Goal: Information Seeking & Learning: Learn about a topic

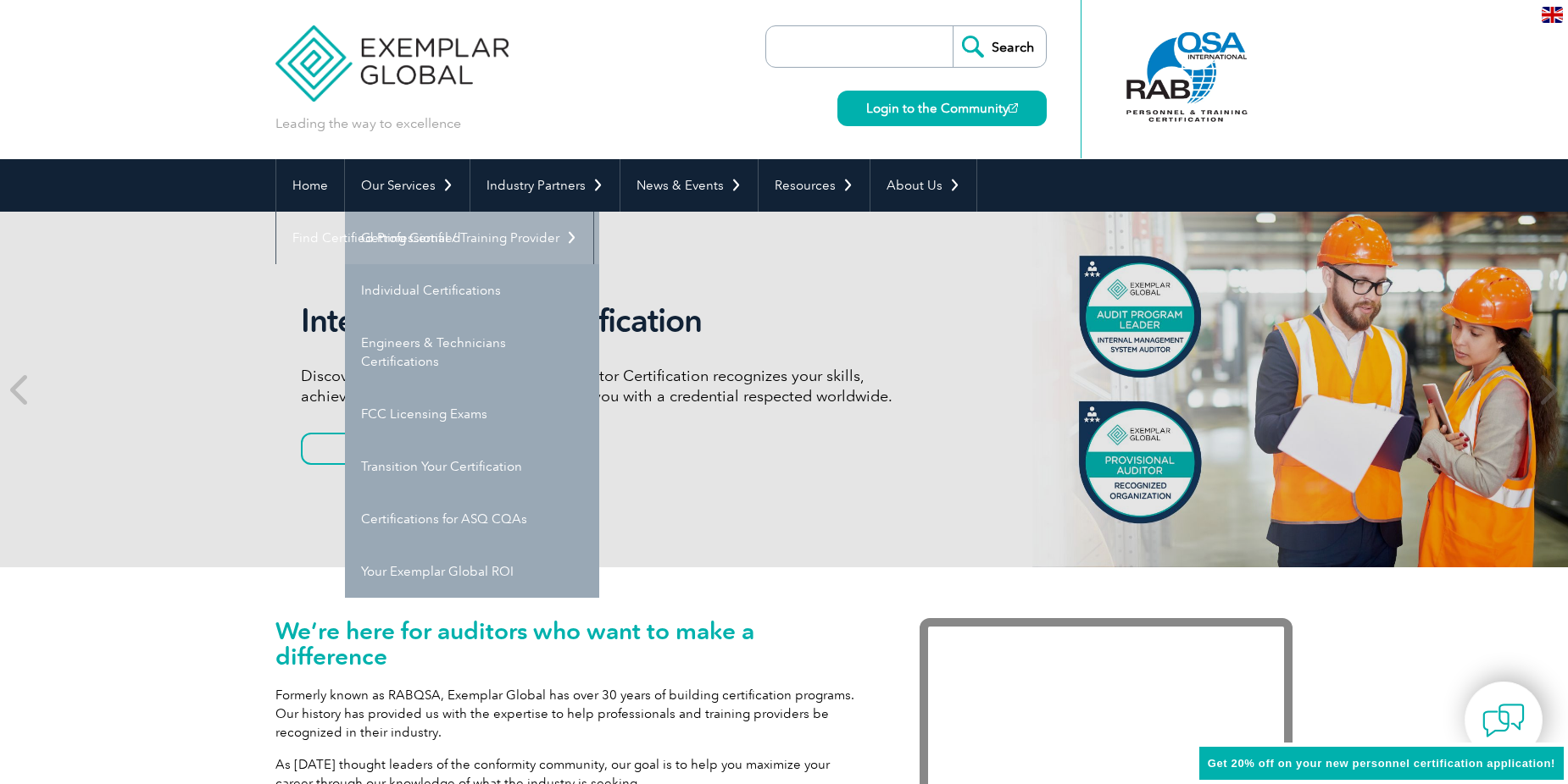
click at [400, 239] on link "Getting Certified" at bounding box center [472, 238] width 254 height 53
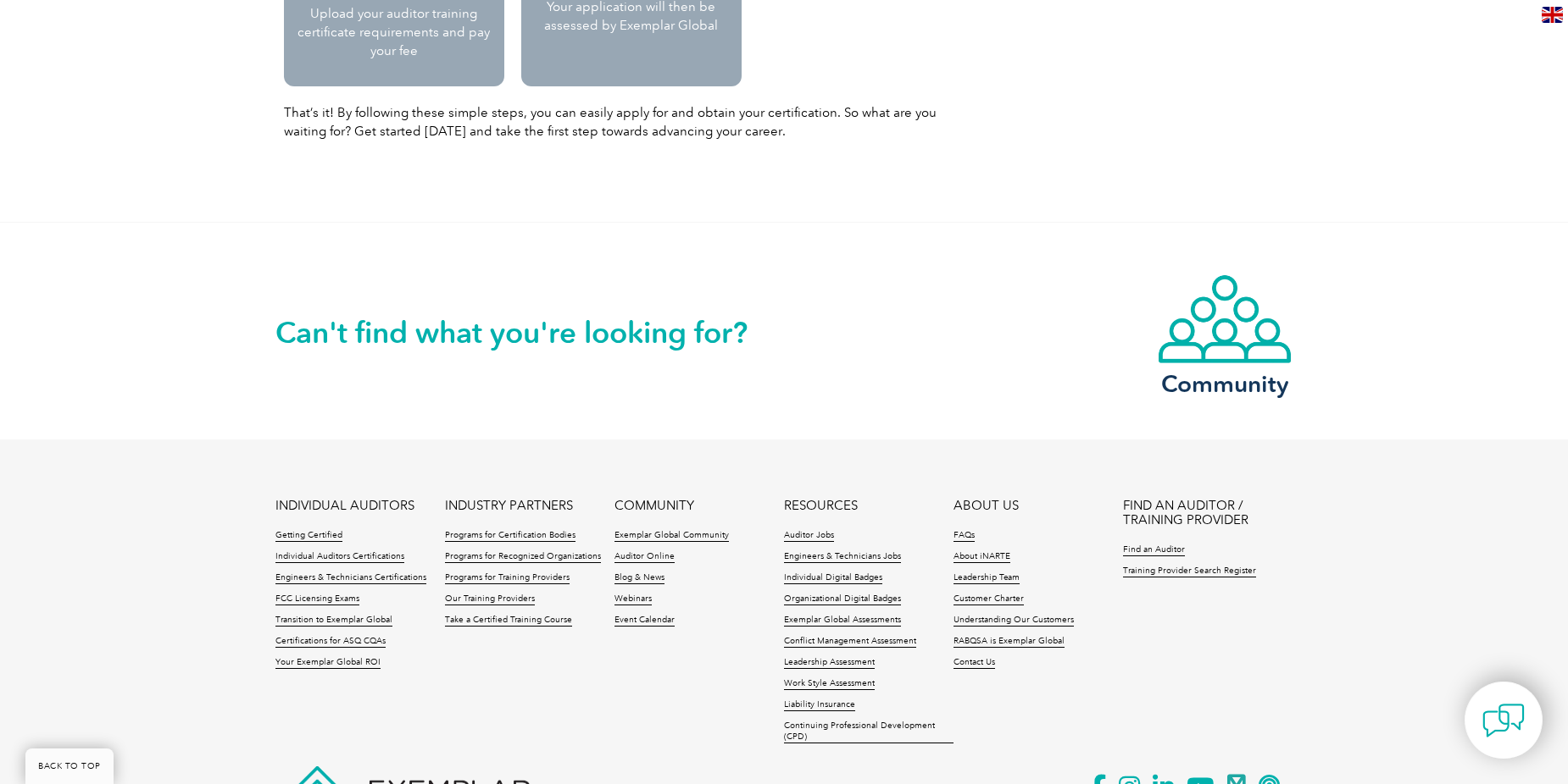
scroll to position [2117, 0]
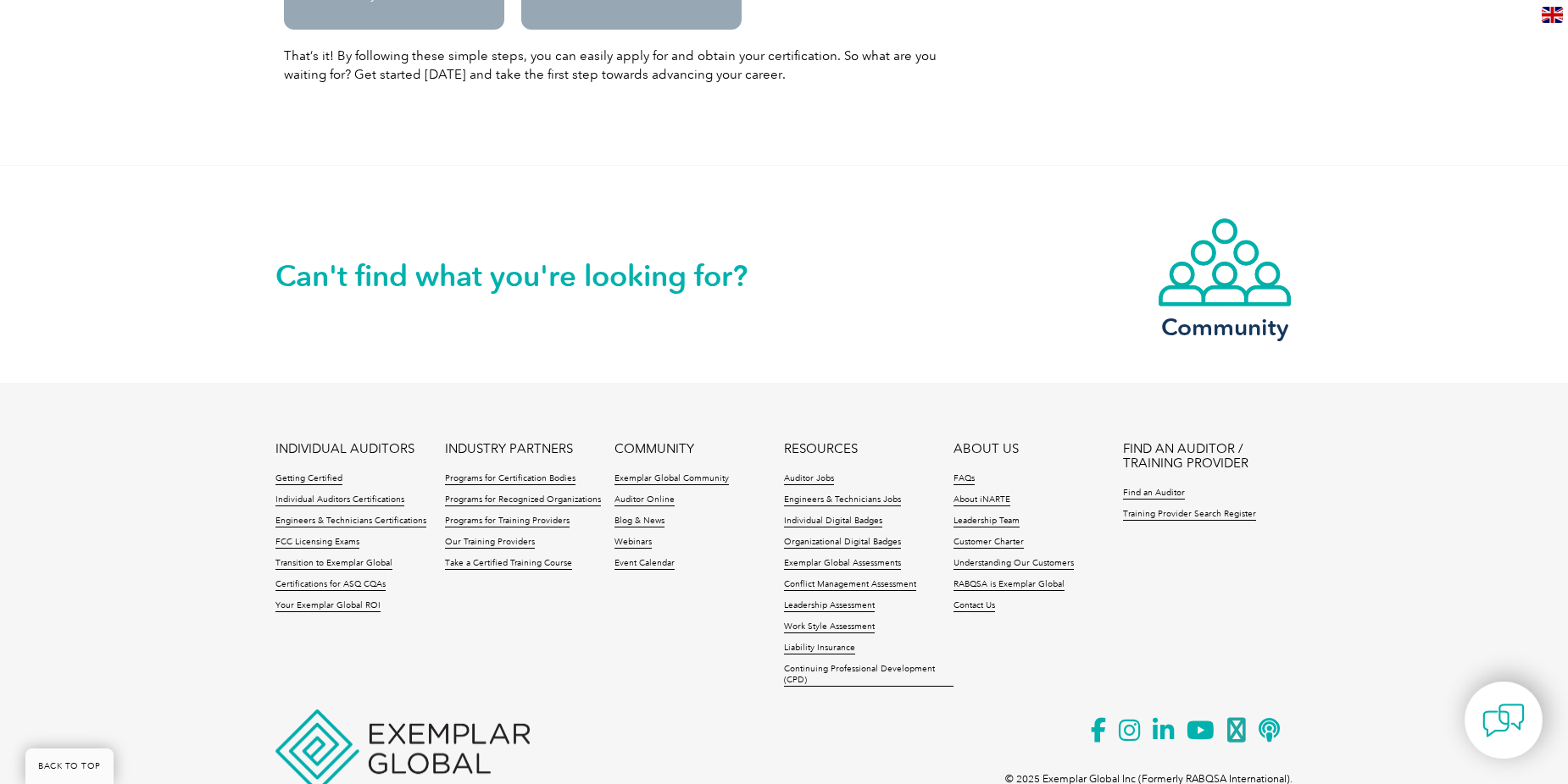
click at [746, 276] on h2 "Can't find what you're looking for?" at bounding box center [530, 277] width 509 height 27
click at [458, 269] on h2 "Can't find what you're looking for?" at bounding box center [530, 277] width 509 height 27
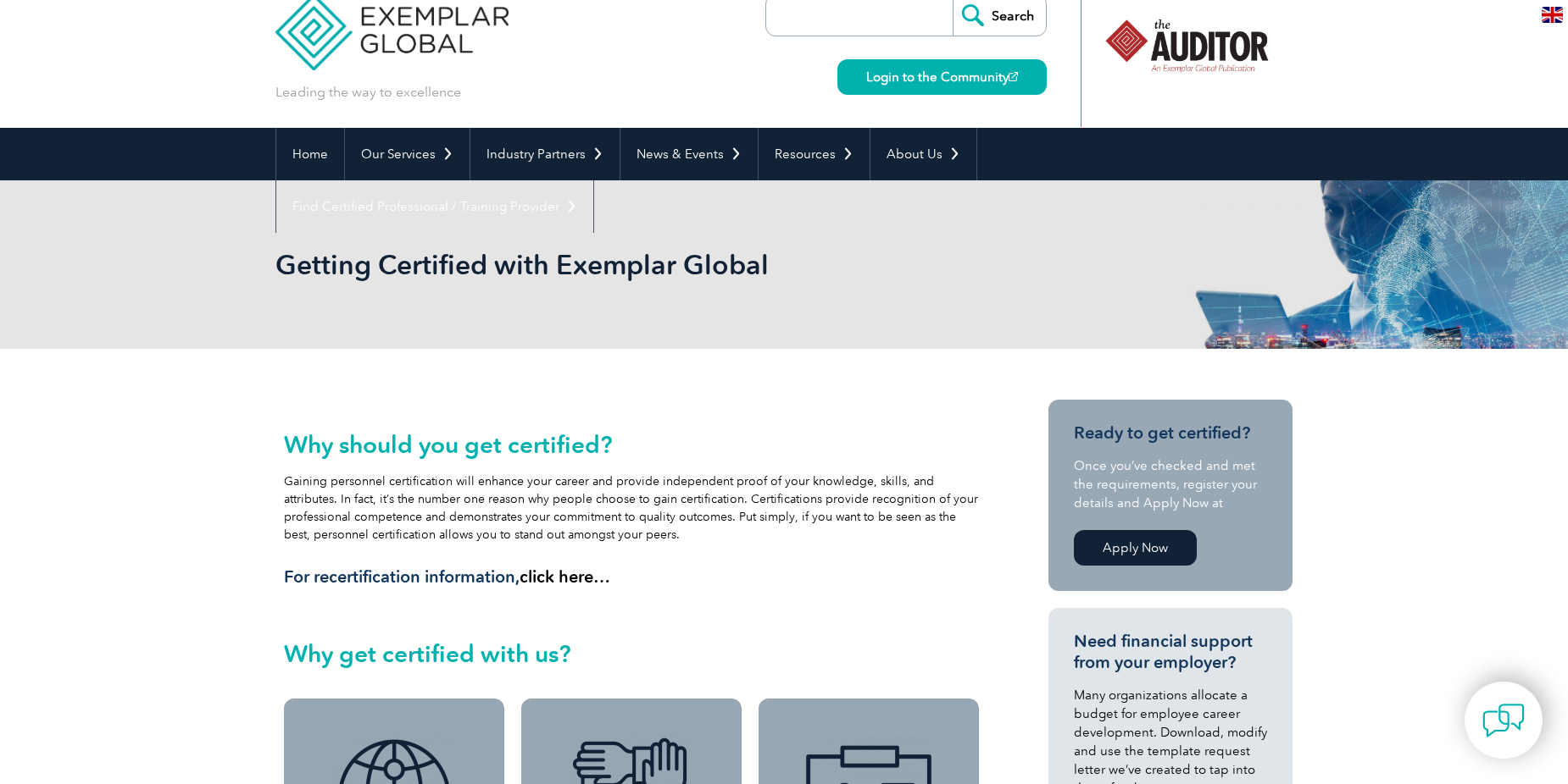
scroll to position [0, 0]
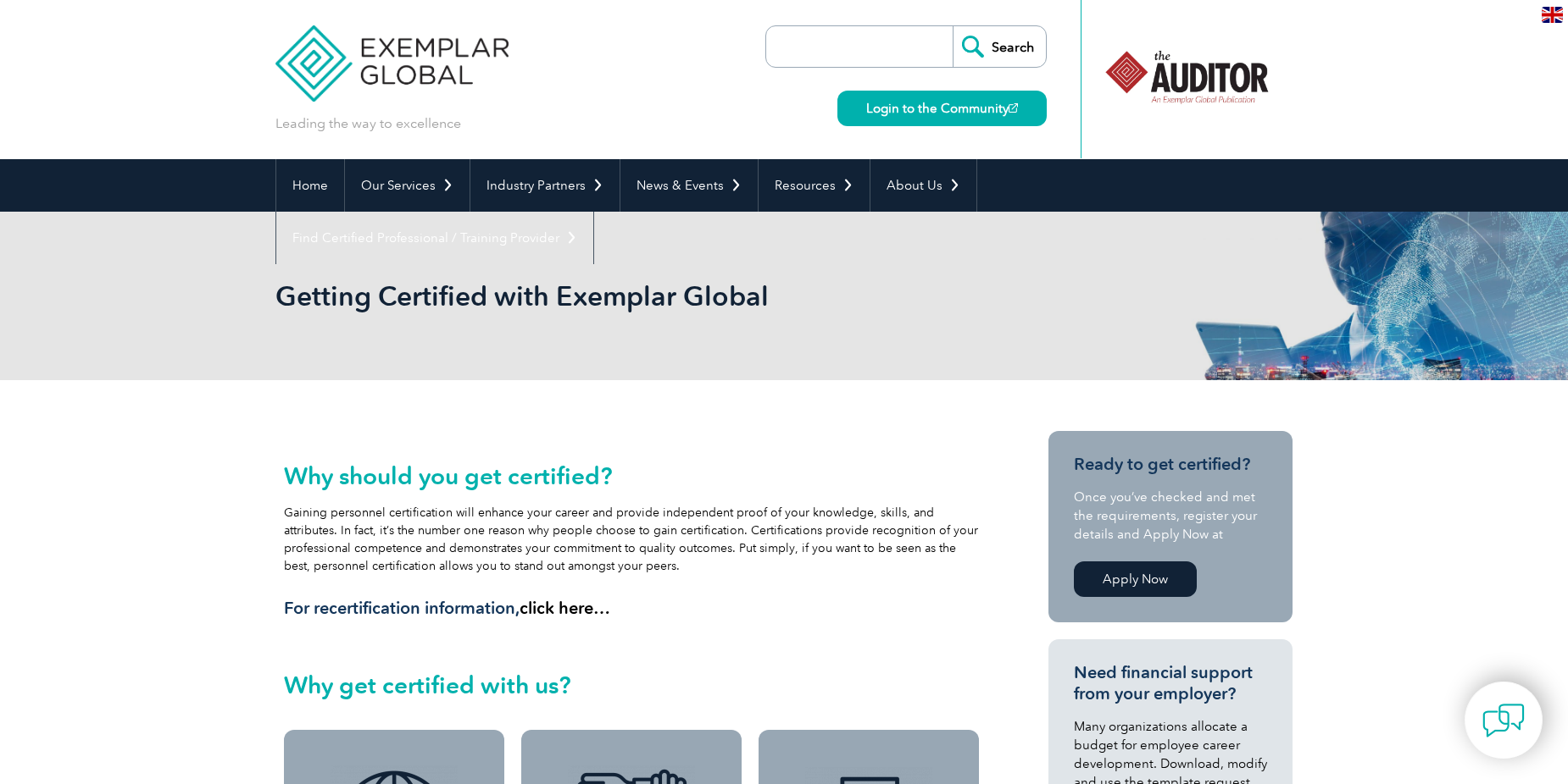
click at [798, 51] on input "search" at bounding box center [863, 47] width 178 height 41
type input "iso 14001"
click at [952, 26] on input "Search" at bounding box center [999, 47] width 94 height 41
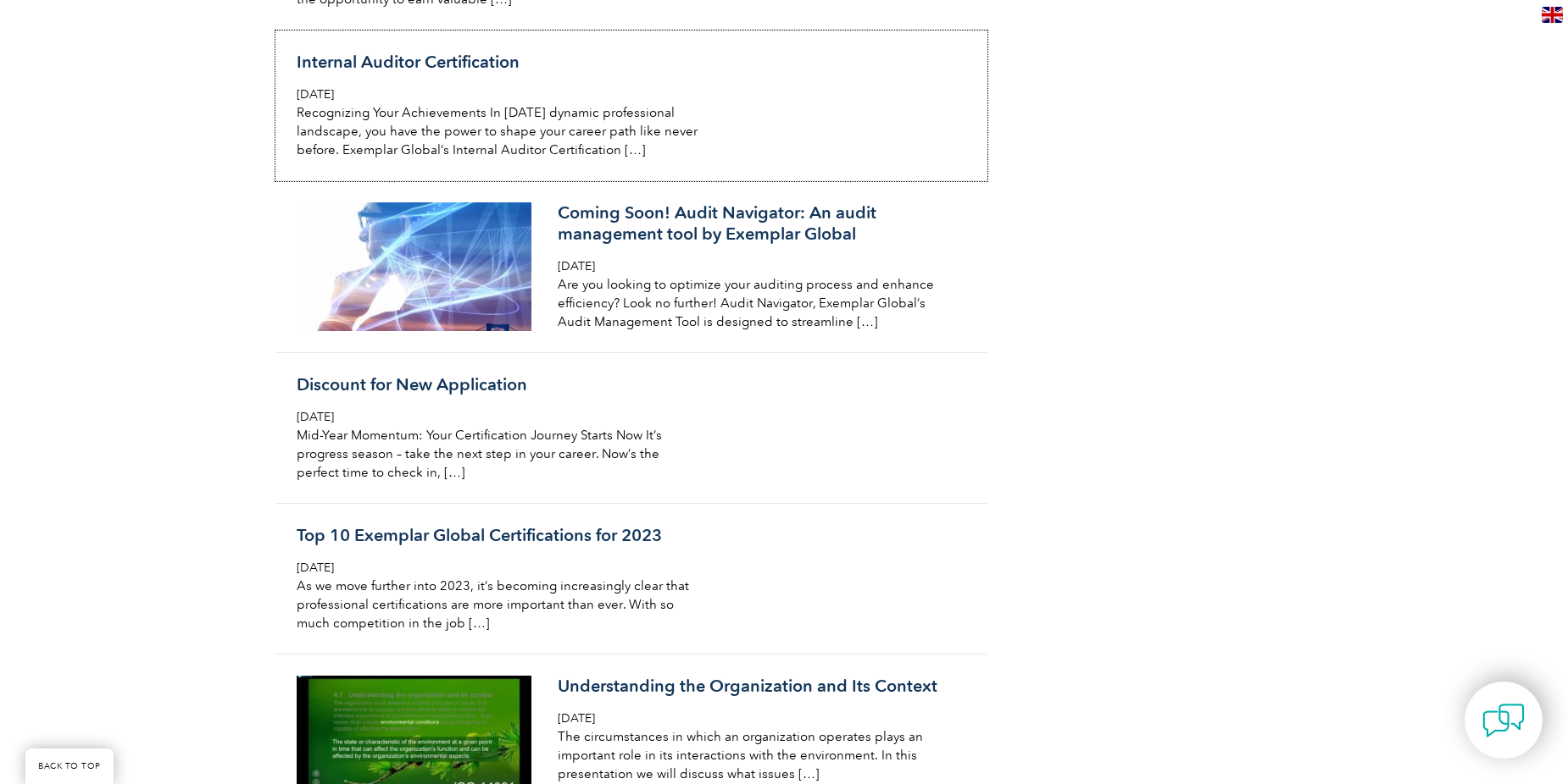
scroll to position [1524, 0]
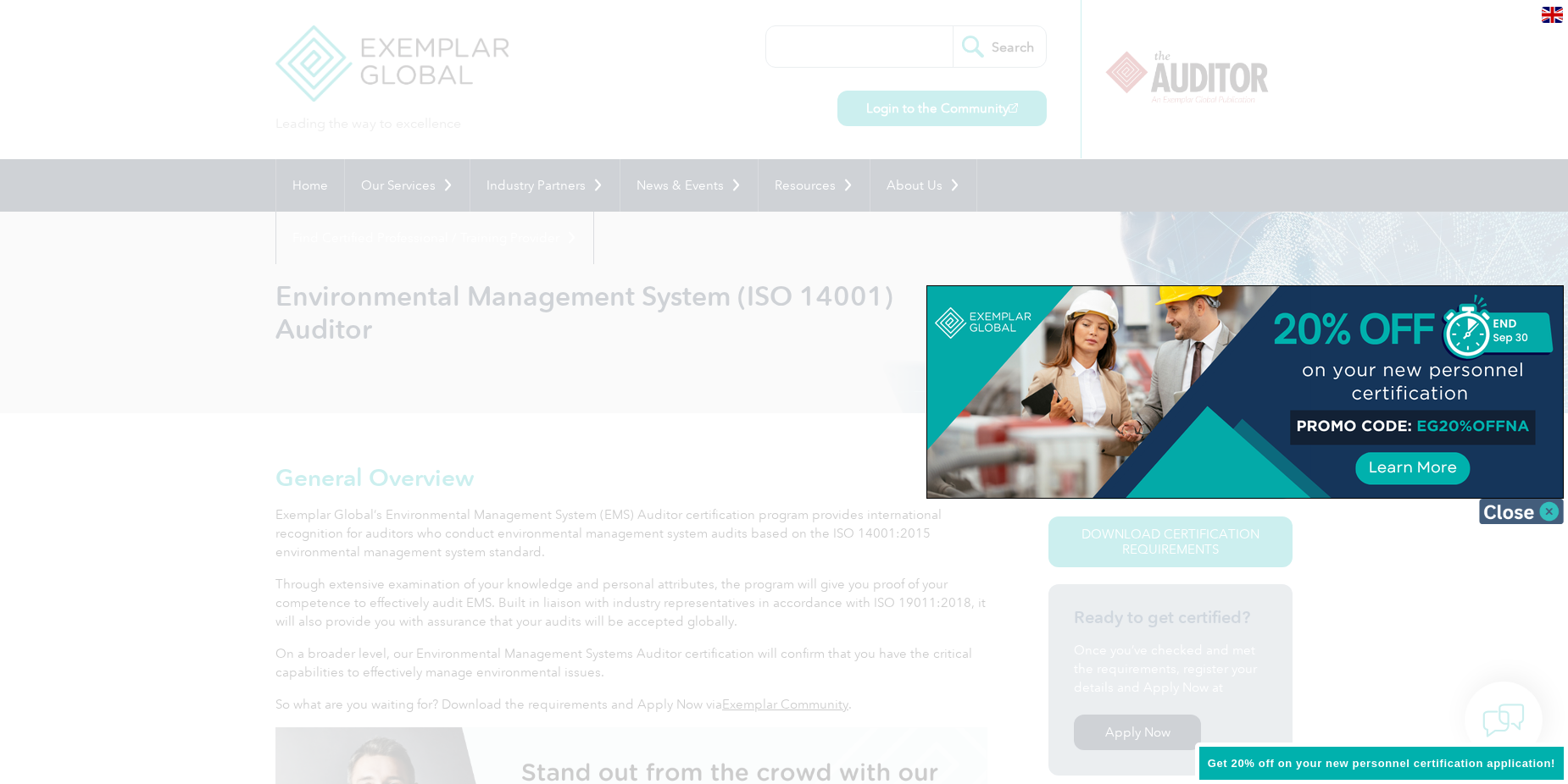
click at [1524, 506] on img at bounding box center [1520, 511] width 85 height 25
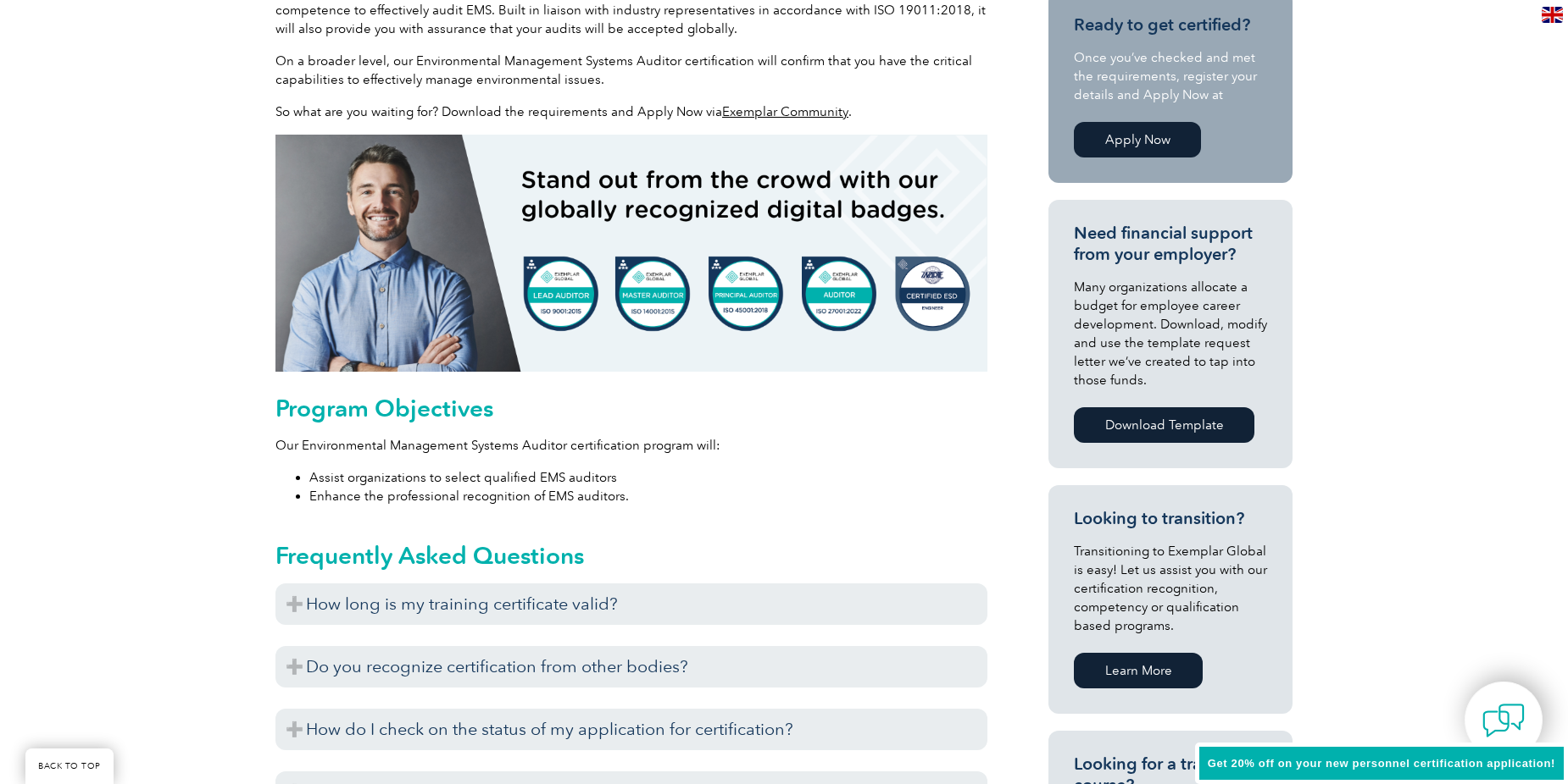
scroll to position [678, 0]
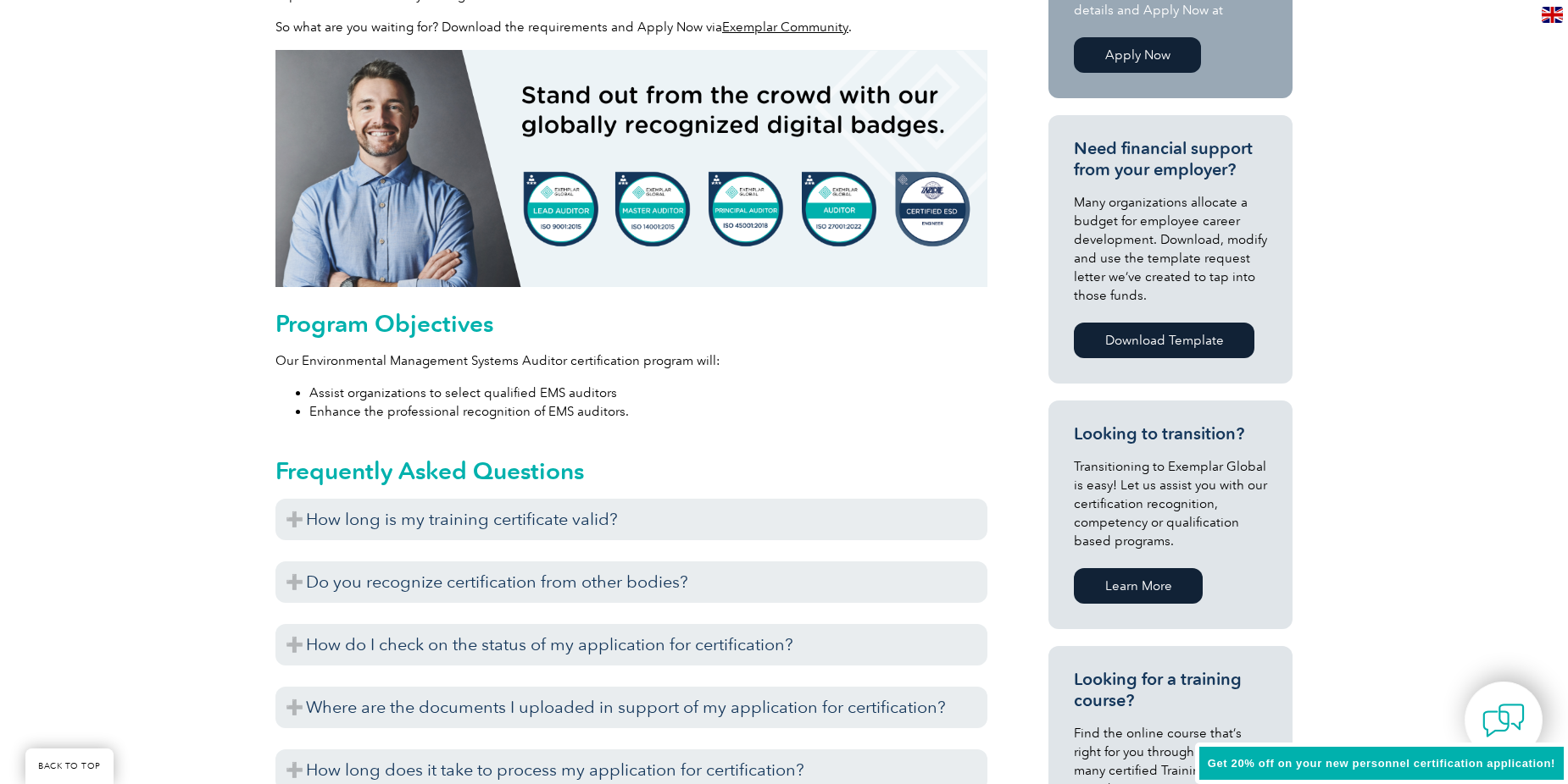
click at [545, 530] on h3 "How long is my training certificate valid?" at bounding box center [631, 519] width 711 height 42
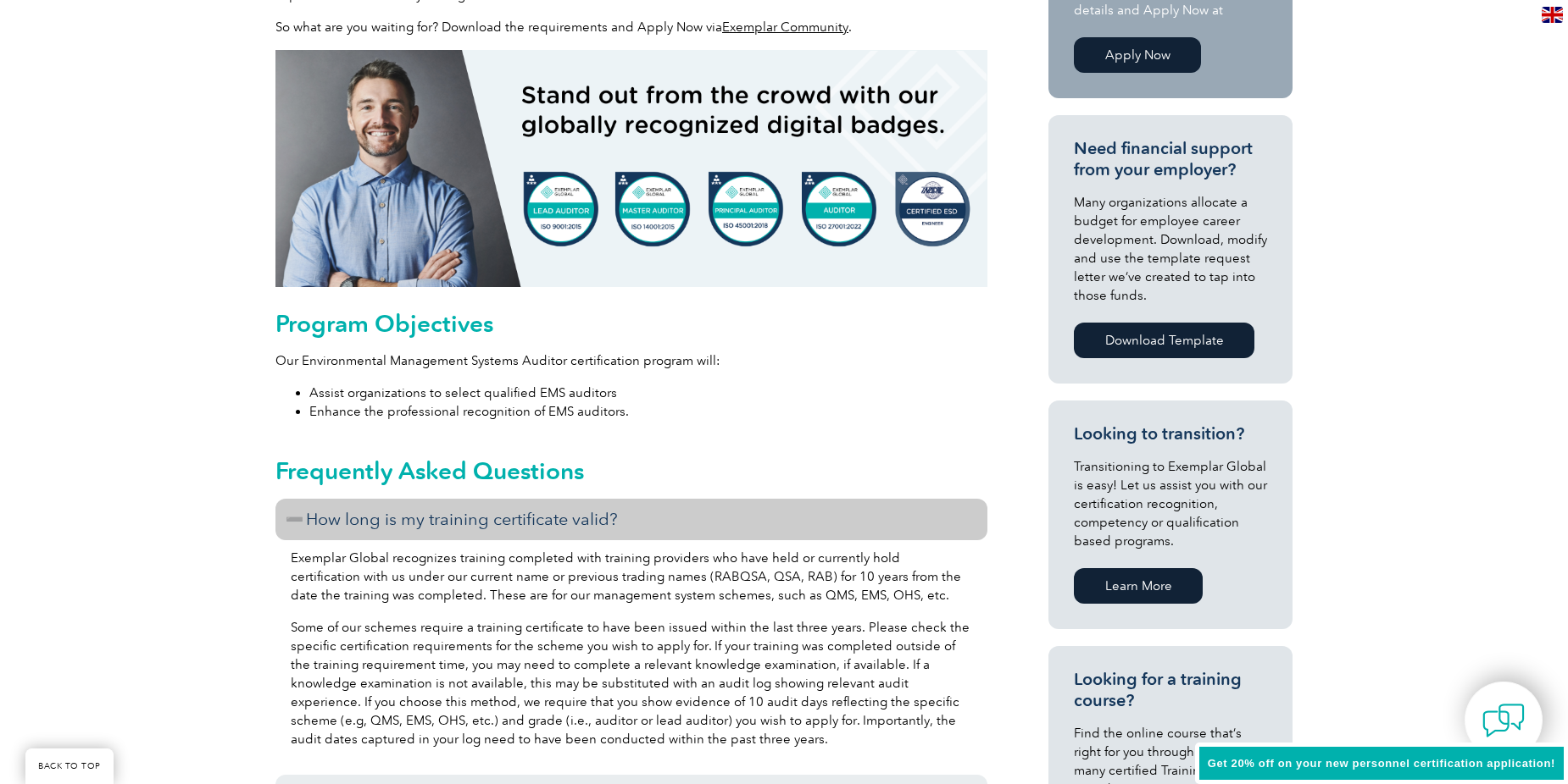
click at [549, 526] on h3 "How long is my training certificate valid?" at bounding box center [631, 519] width 711 height 42
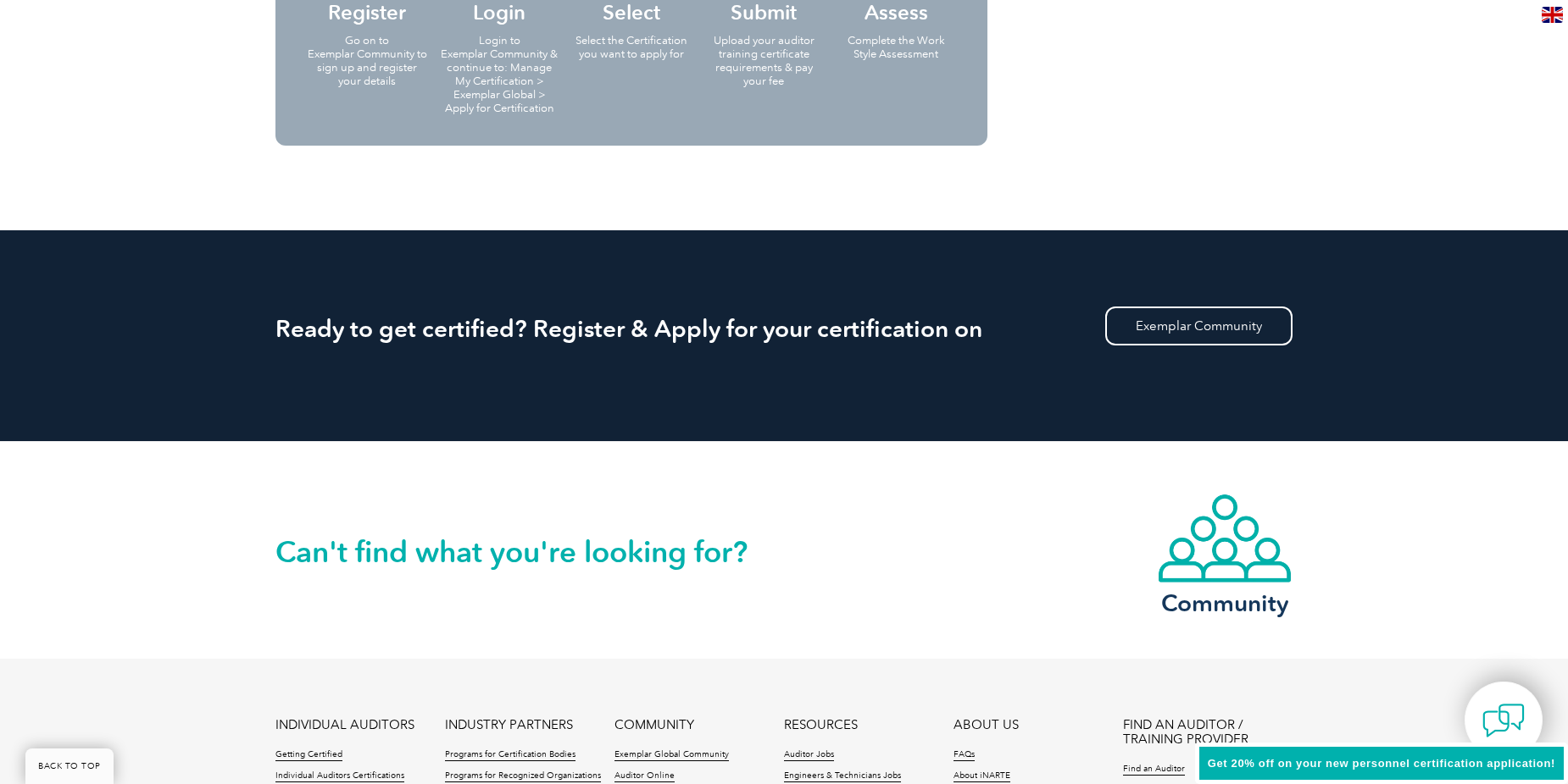
scroll to position [2033, 0]
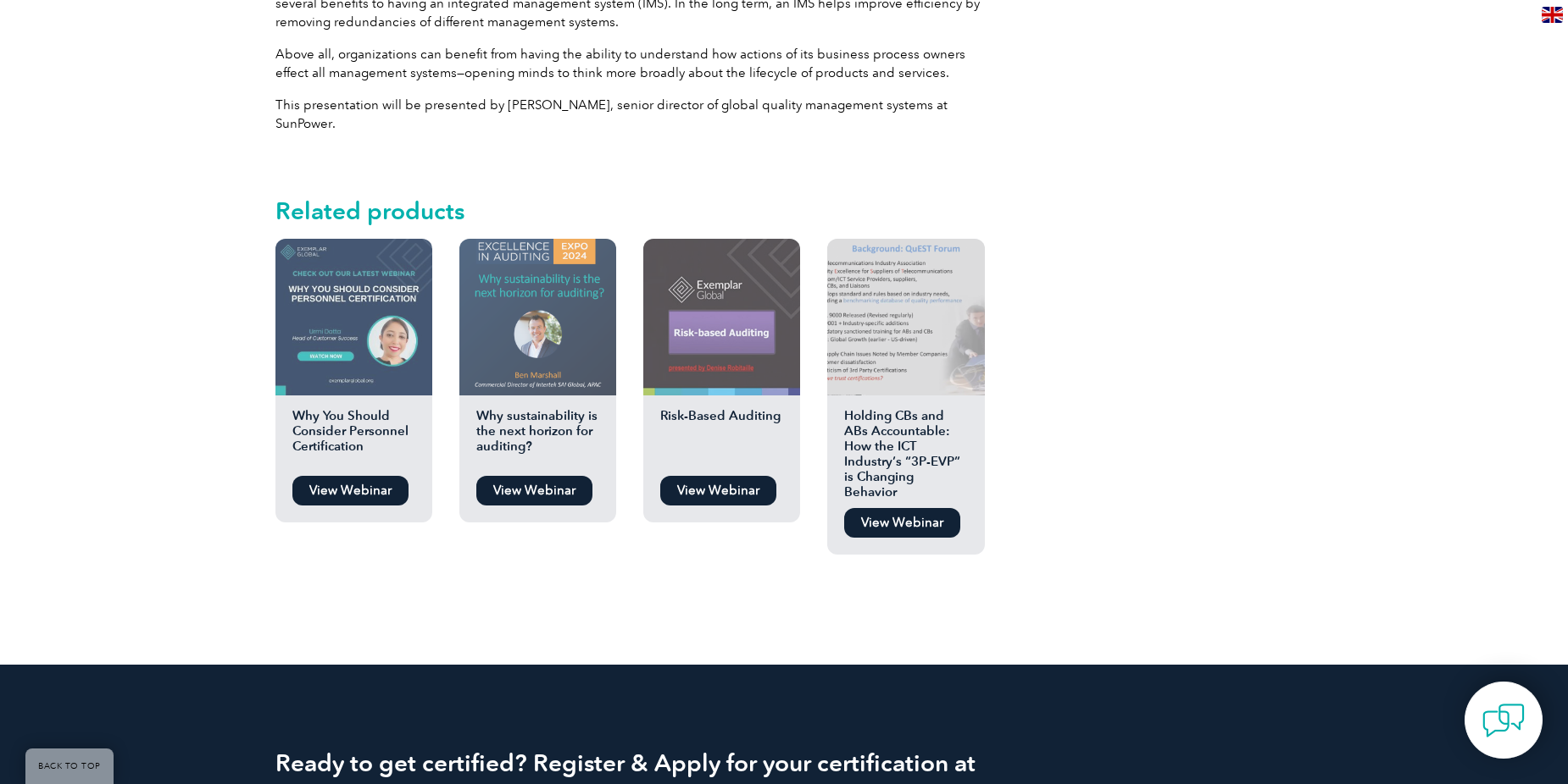
scroll to position [1016, 0]
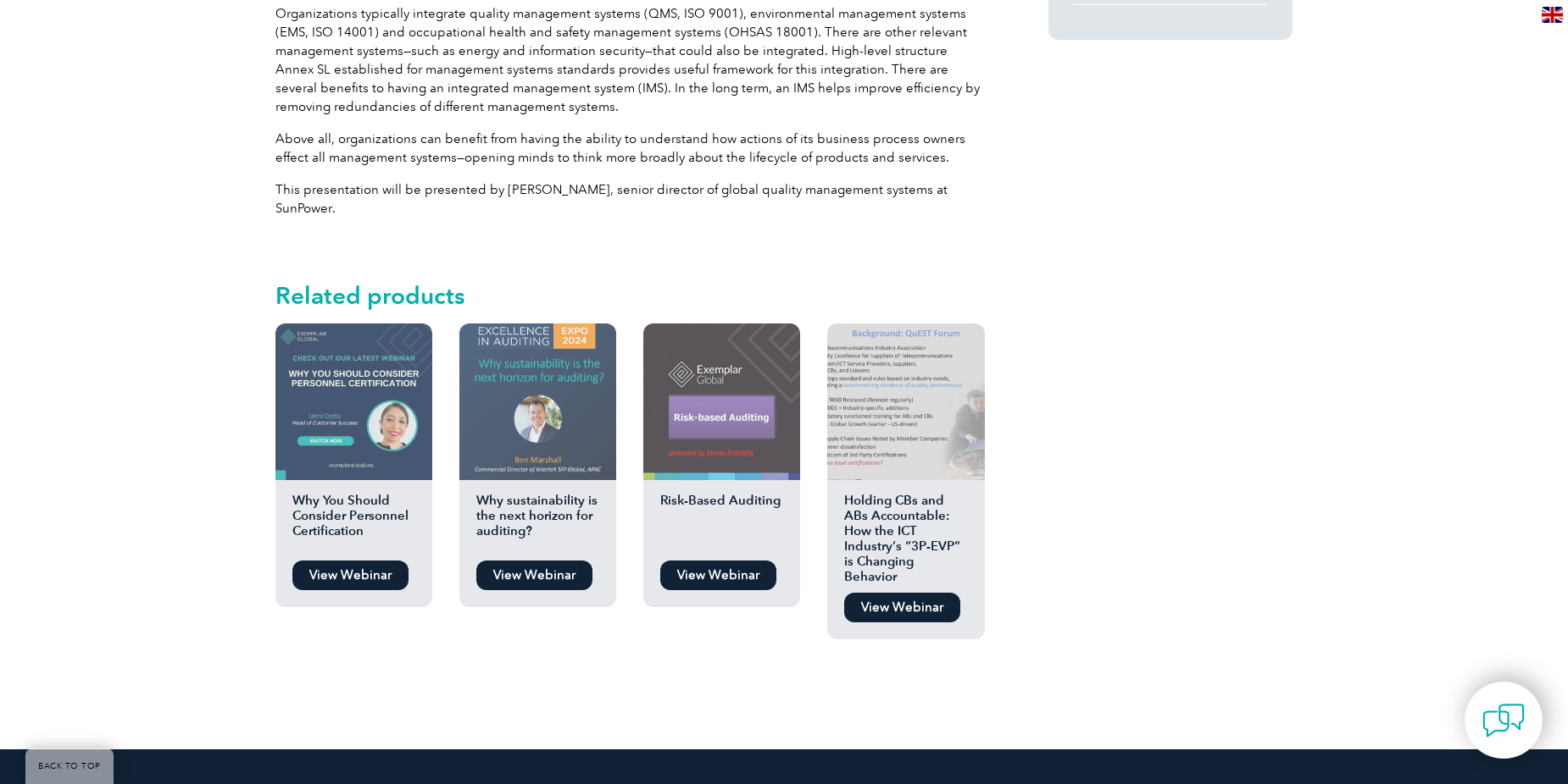
click at [712, 561] on link "View Webinar" at bounding box center [717, 576] width 116 height 29
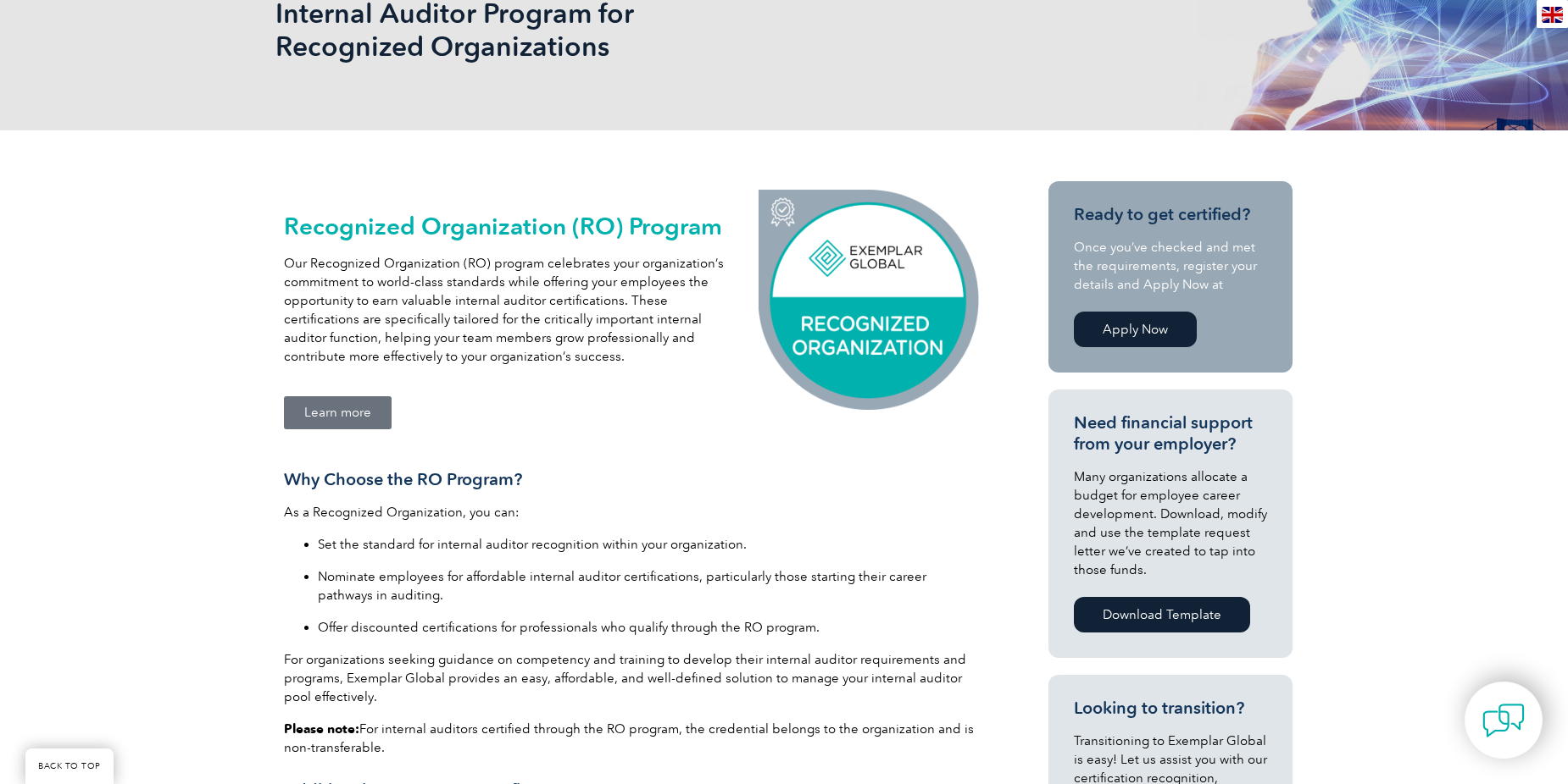
scroll to position [254, 0]
